Goal: Information Seeking & Learning: Learn about a topic

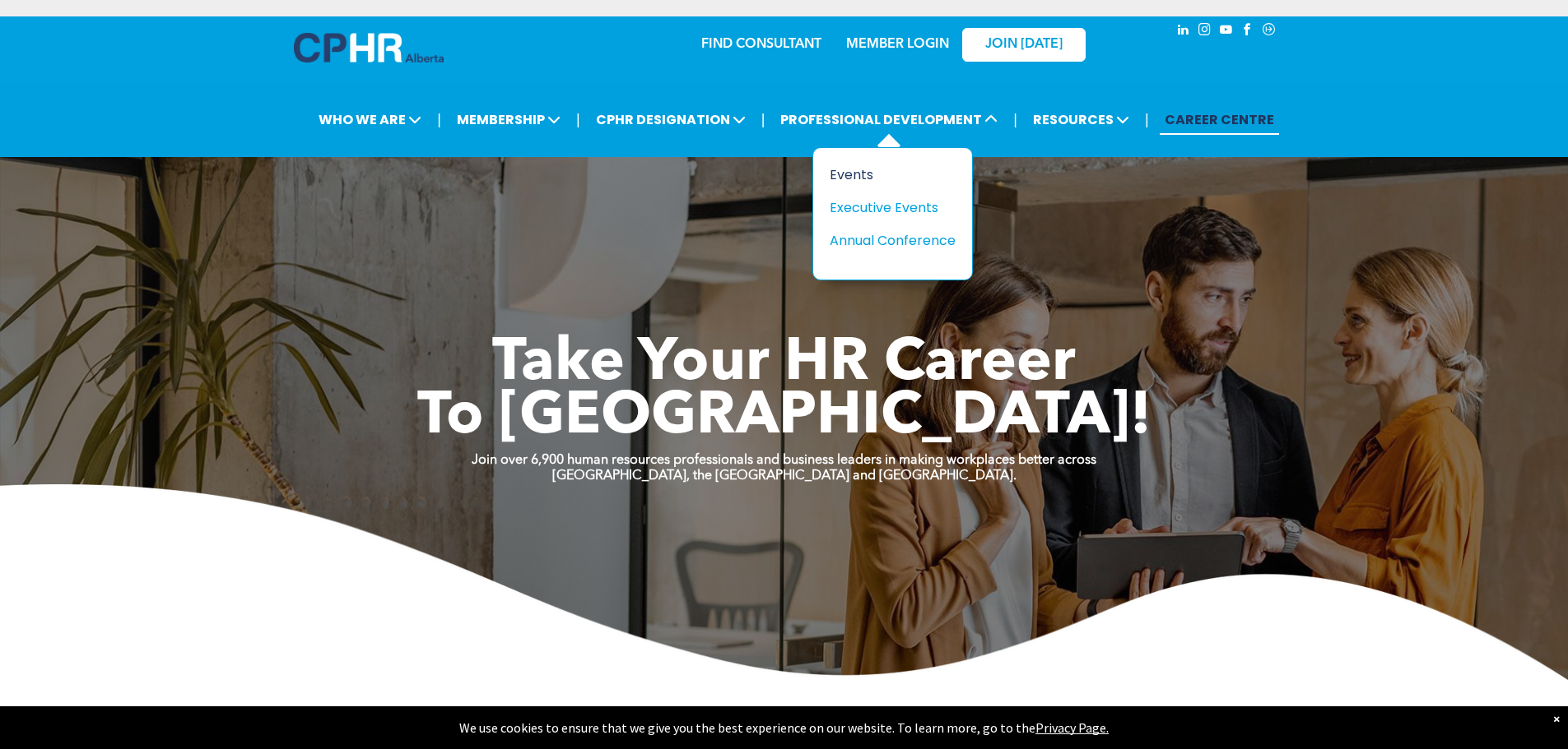
click at [861, 173] on div "Events" at bounding box center [886, 174] width 113 height 21
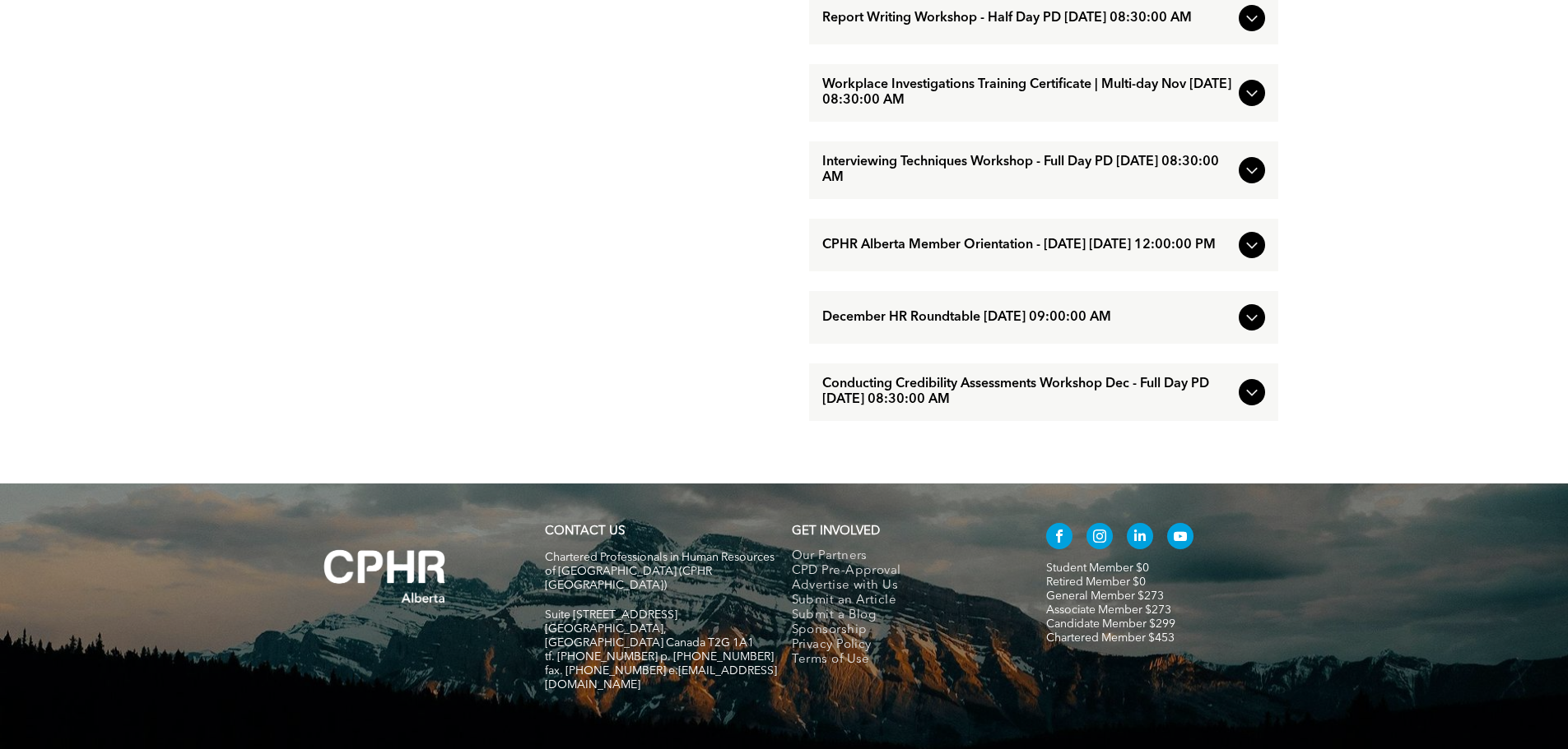
scroll to position [1644, 0]
